Goal: Information Seeking & Learning: Learn about a topic

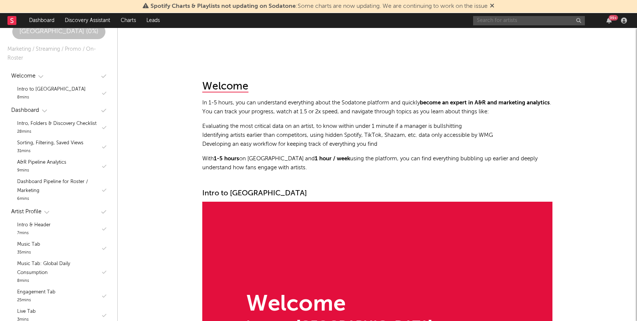
click at [528, 23] on input "text" at bounding box center [529, 20] width 112 height 9
type input "sultaan"
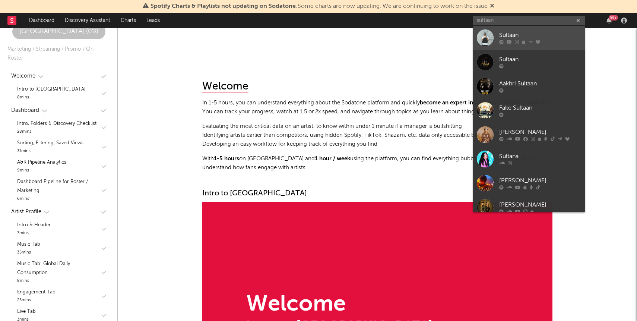
click at [529, 39] on icon at bounding box center [530, 41] width 4 height 4
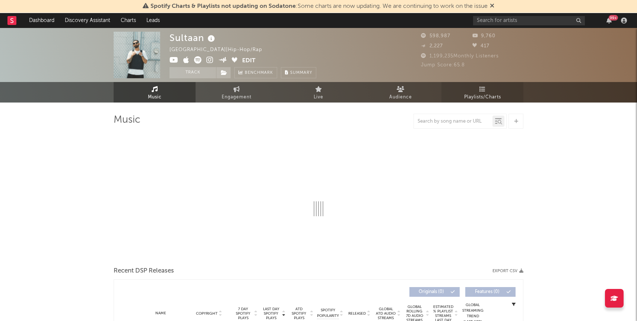
click at [480, 88] on icon at bounding box center [482, 89] width 6 height 6
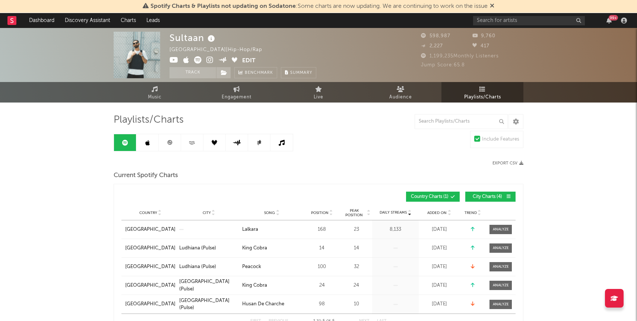
scroll to position [6, 0]
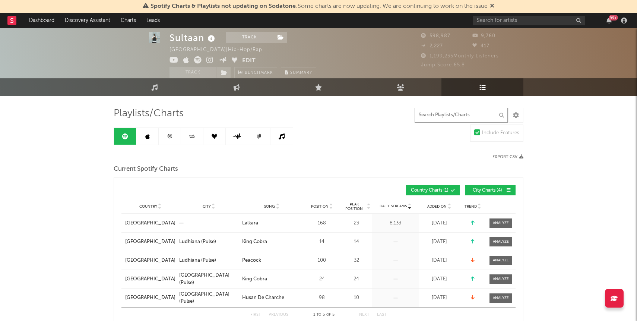
click at [463, 113] on input "text" at bounding box center [461, 115] width 93 height 15
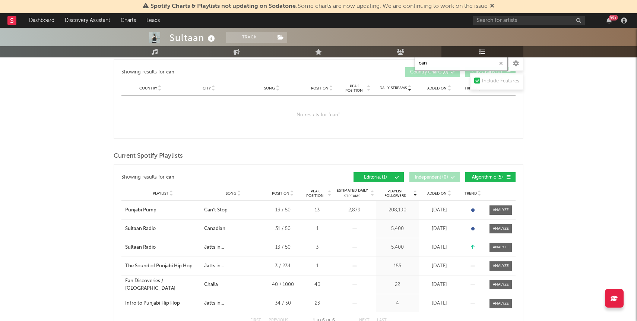
scroll to position [144, 0]
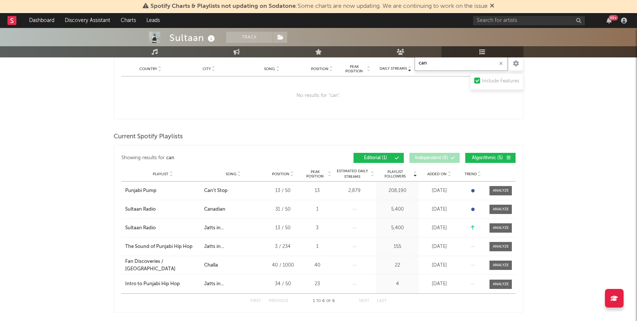
type input "can"
click at [471, 161] on button "Algorithmic ( 5 )" at bounding box center [490, 158] width 50 height 10
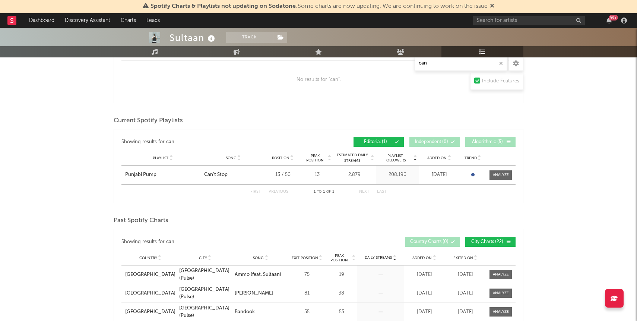
scroll to position [165, 0]
